Goal: Task Accomplishment & Management: Manage account settings

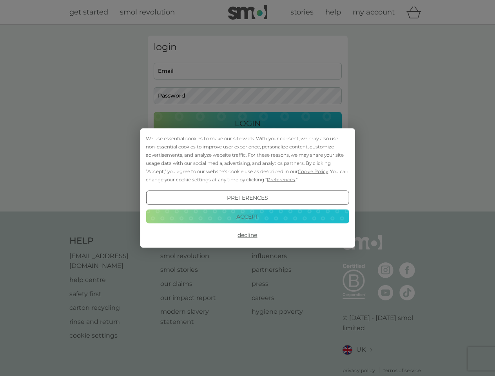
click at [313, 171] on span "Cookie Policy" at bounding box center [313, 171] width 30 height 6
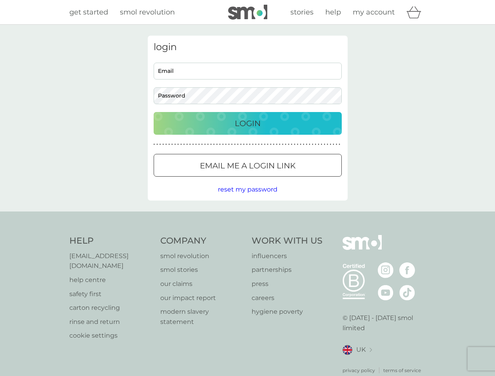
click at [280, 179] on div "login Email Password Login ● ● ● ● ● ● ● ● ● ● ● ● ● ● ● ● ● ● ● ● ● ● ● ● ● ● …" at bounding box center [248, 118] width 200 height 165
click at [247, 198] on div "login Email Password Login ● ● ● ● ● ● ● ● ● ● ● ● ● ● ● ● ● ● ● ● ● ● ● ● ● ● …" at bounding box center [248, 118] width 200 height 165
click at [247, 235] on div "Help [EMAIL_ADDRESS][DOMAIN_NAME] help centre safety first carton recycling rin…" at bounding box center [247, 304] width 356 height 139
click at [247, 216] on div "Help [EMAIL_ADDRESS][DOMAIN_NAME] help centre safety first carton recycling rin…" at bounding box center [247, 305] width 495 height 186
